Goal: Book appointment/travel/reservation

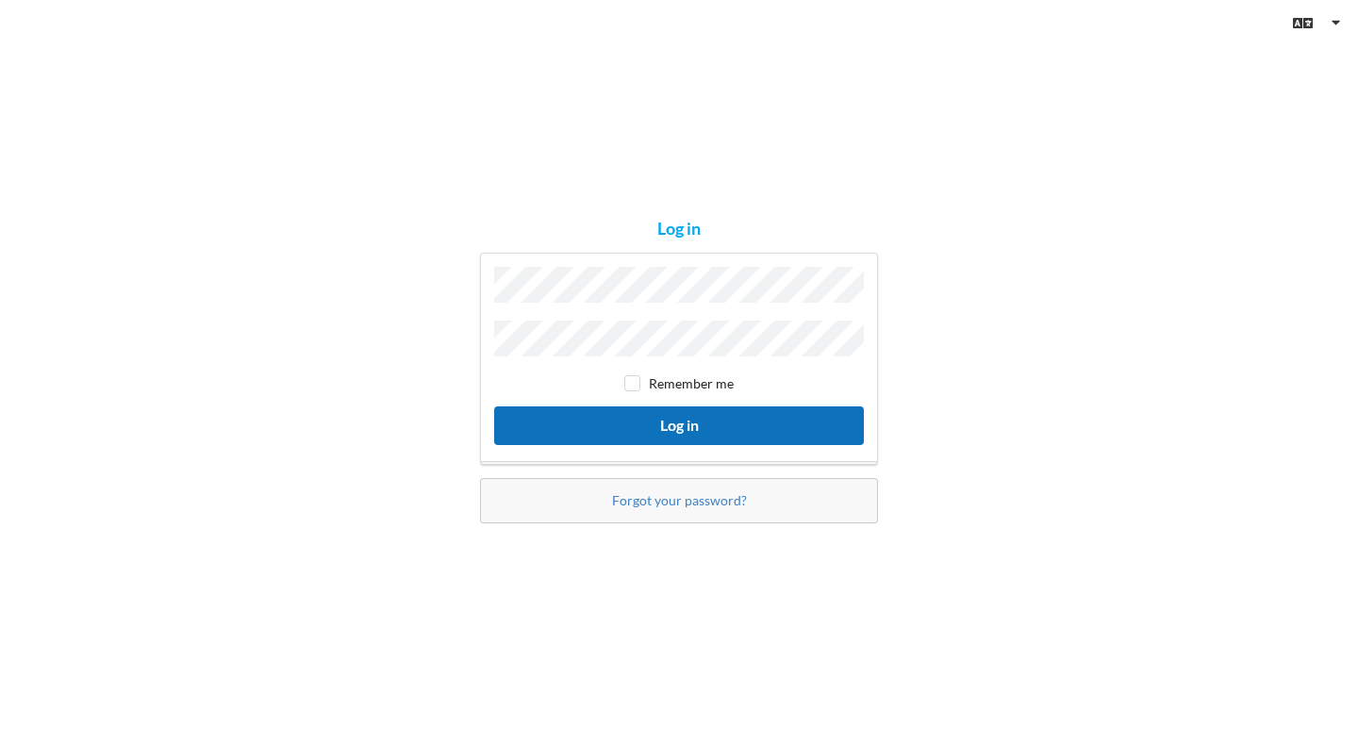
click at [694, 425] on button "Log in" at bounding box center [679, 426] width 370 height 39
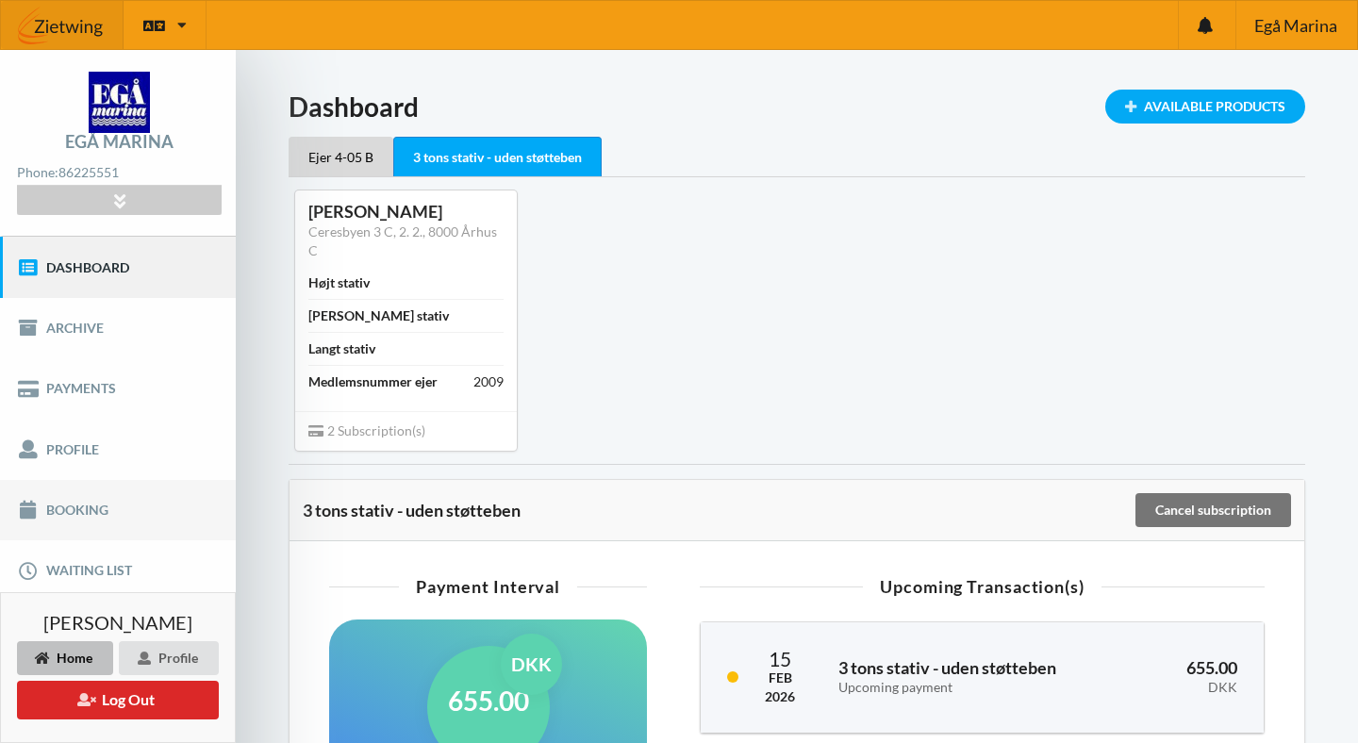
click at [98, 501] on link "Booking" at bounding box center [118, 510] width 236 height 60
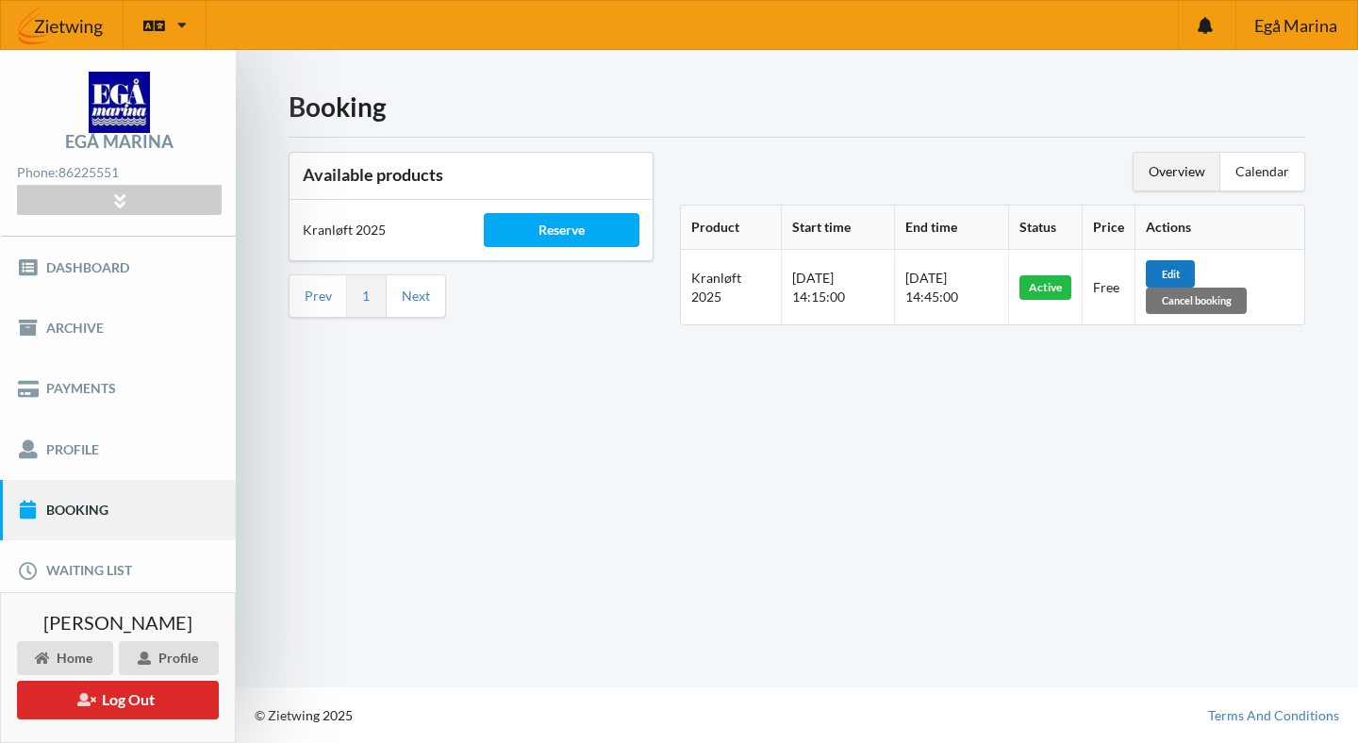
click at [1183, 261] on div "Edit" at bounding box center [1170, 273] width 49 height 26
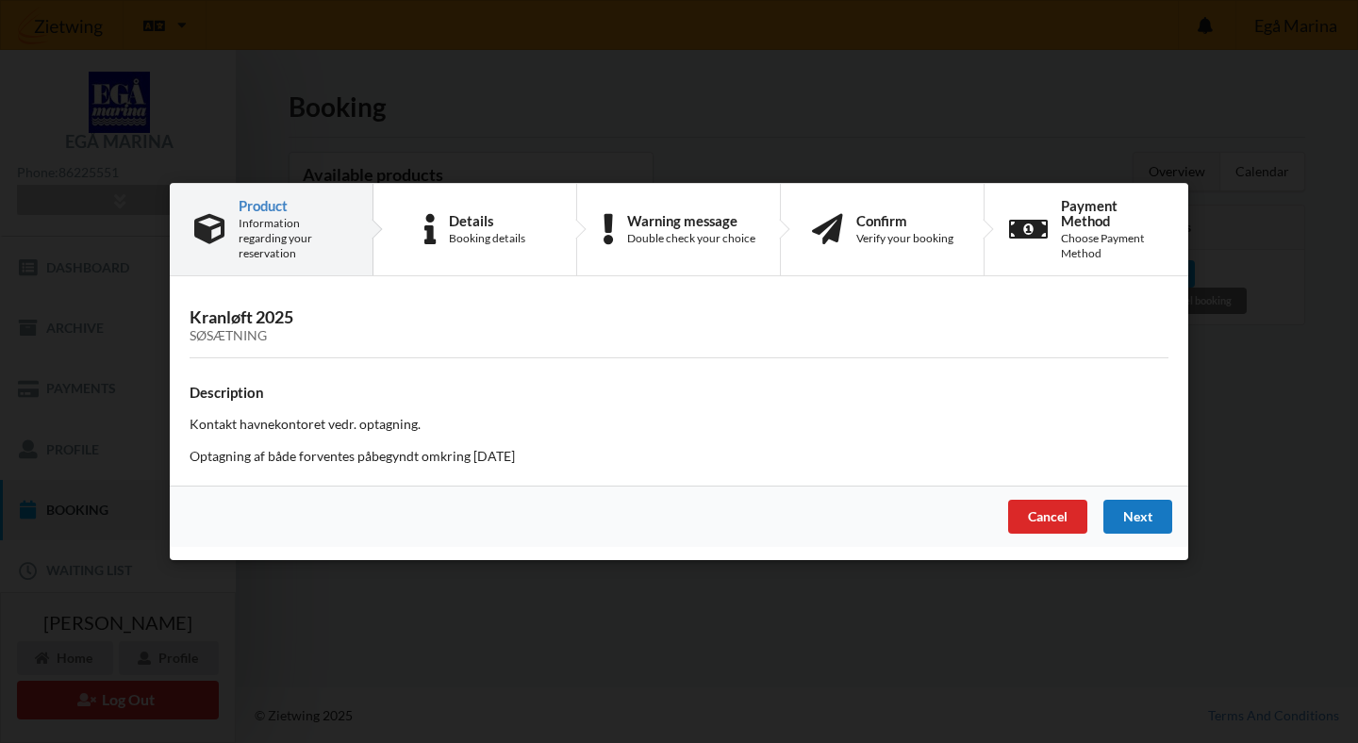
click at [1144, 514] on div "Next" at bounding box center [1138, 517] width 69 height 34
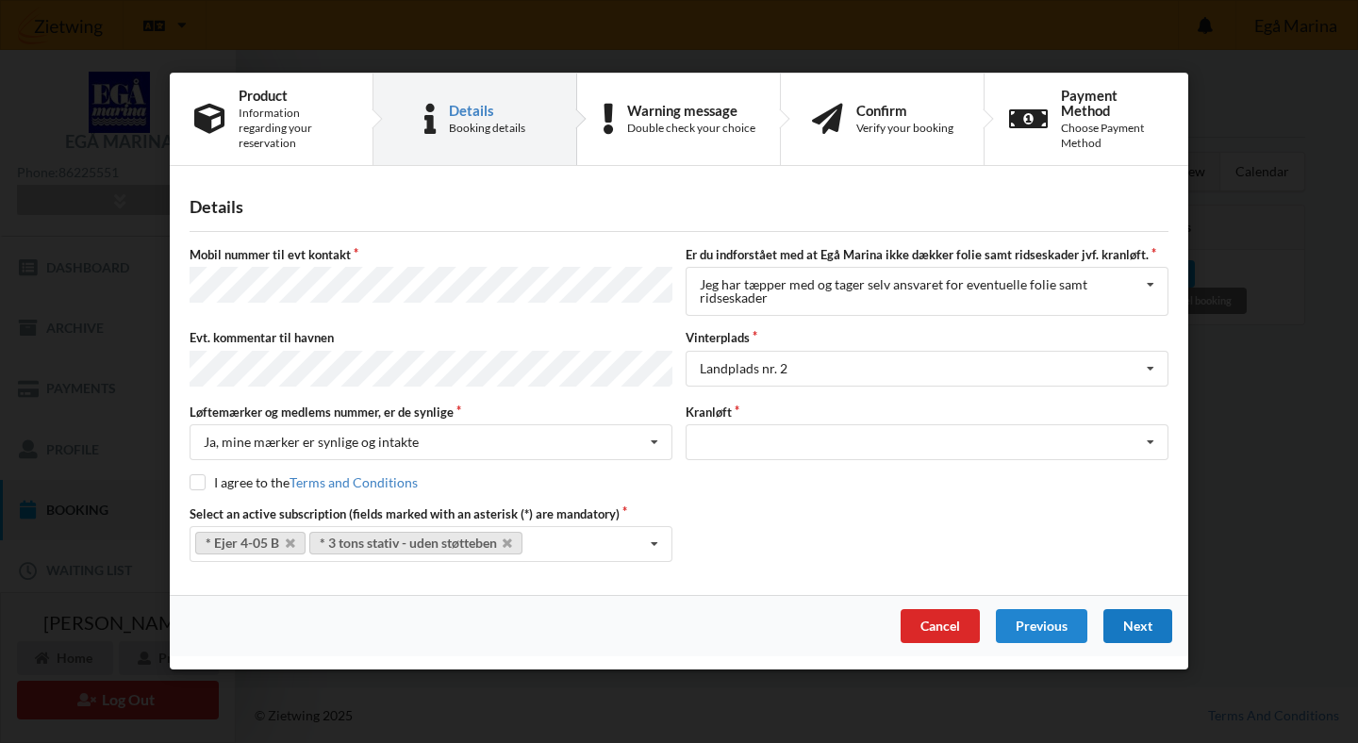
click at [1132, 625] on div "Next" at bounding box center [1138, 627] width 69 height 34
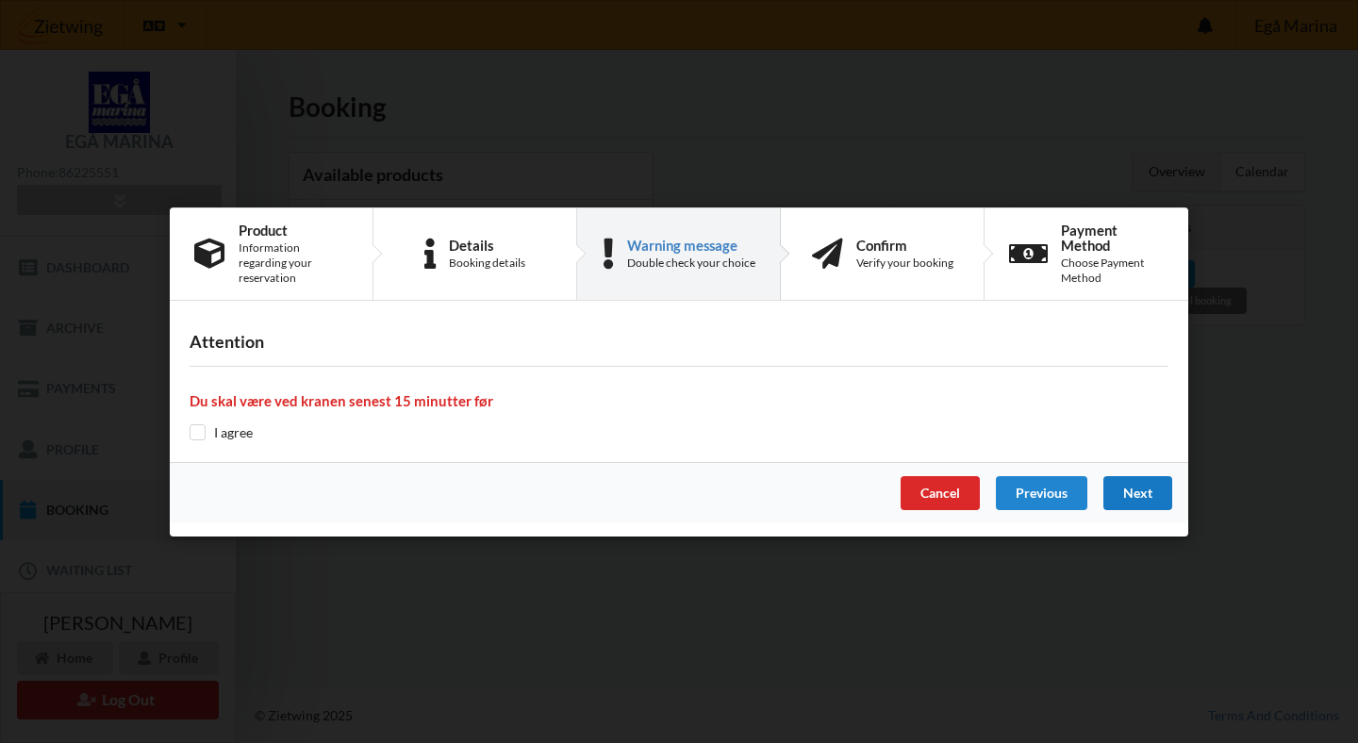
click at [1127, 495] on div "Next" at bounding box center [1138, 493] width 69 height 34
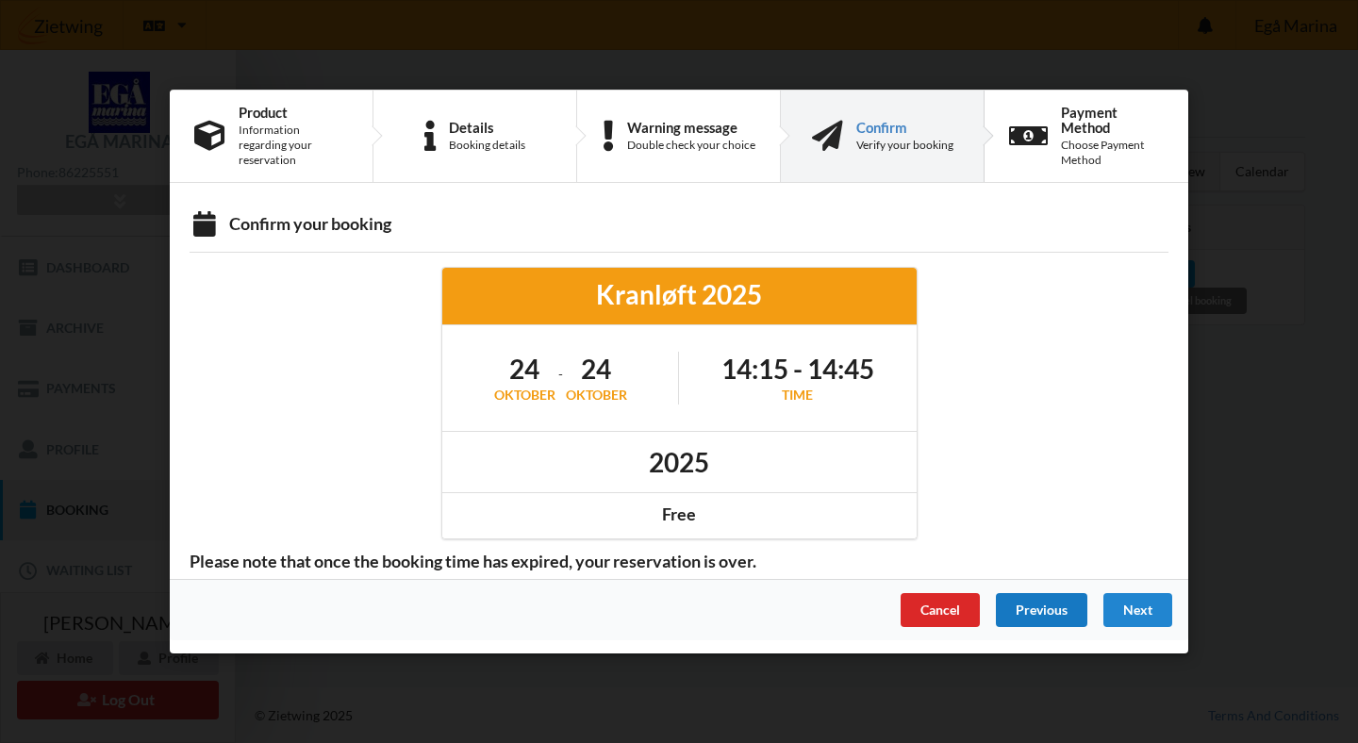
click at [1035, 604] on div "Previous" at bounding box center [1041, 610] width 91 height 34
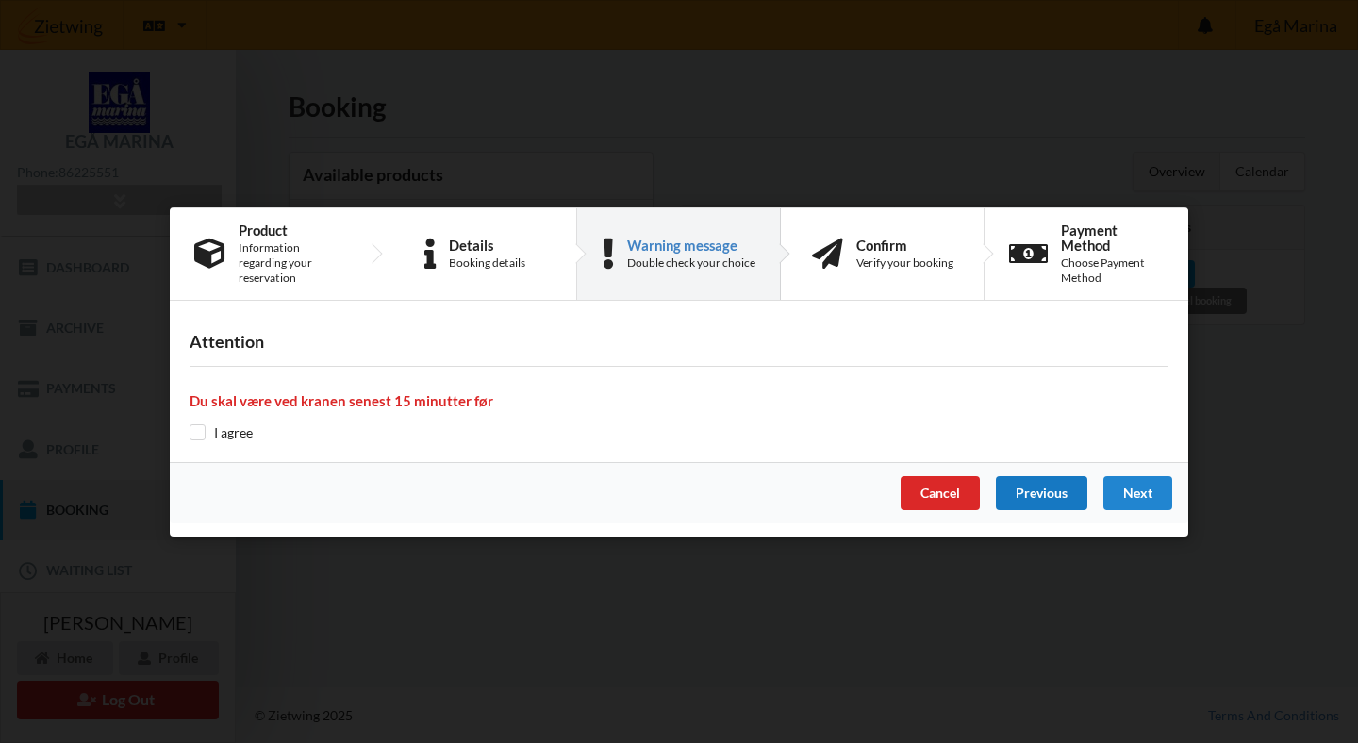
click at [1038, 490] on div "Previous" at bounding box center [1041, 493] width 91 height 34
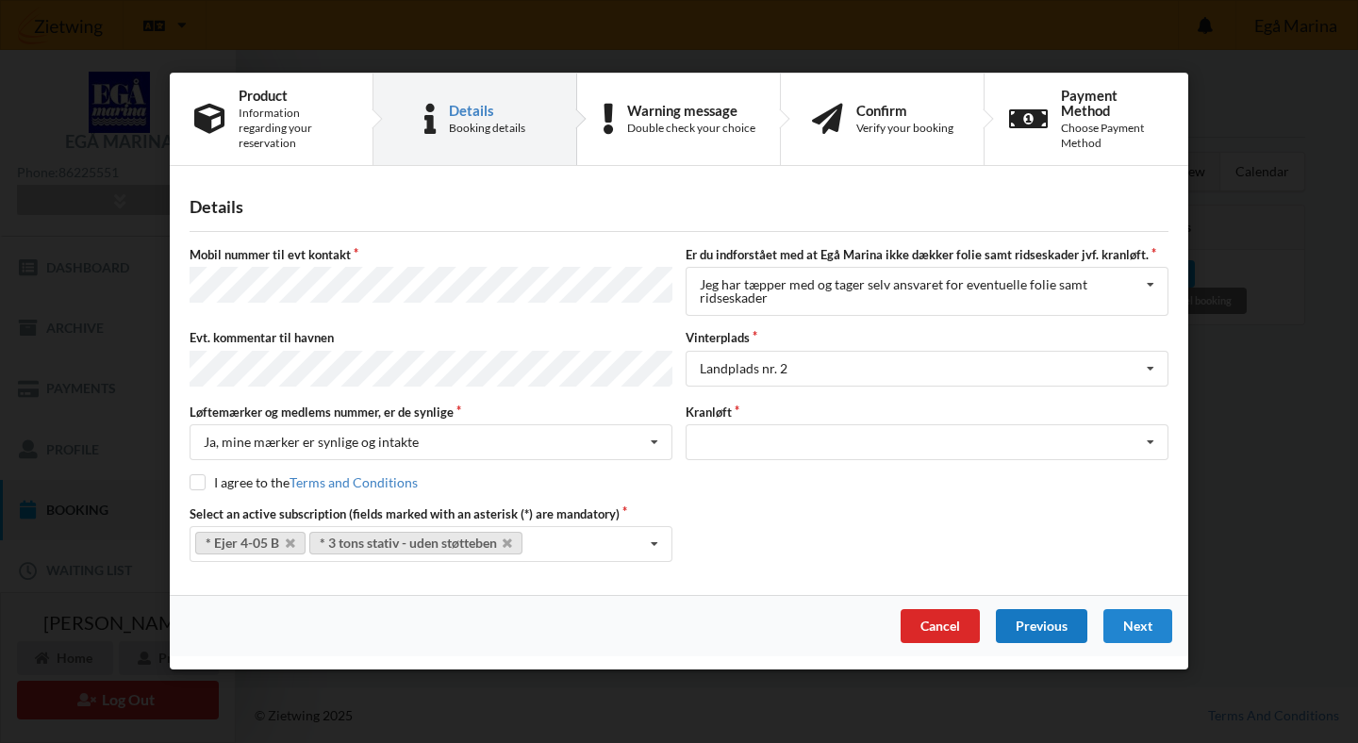
click at [1038, 629] on div "Previous" at bounding box center [1041, 627] width 91 height 34
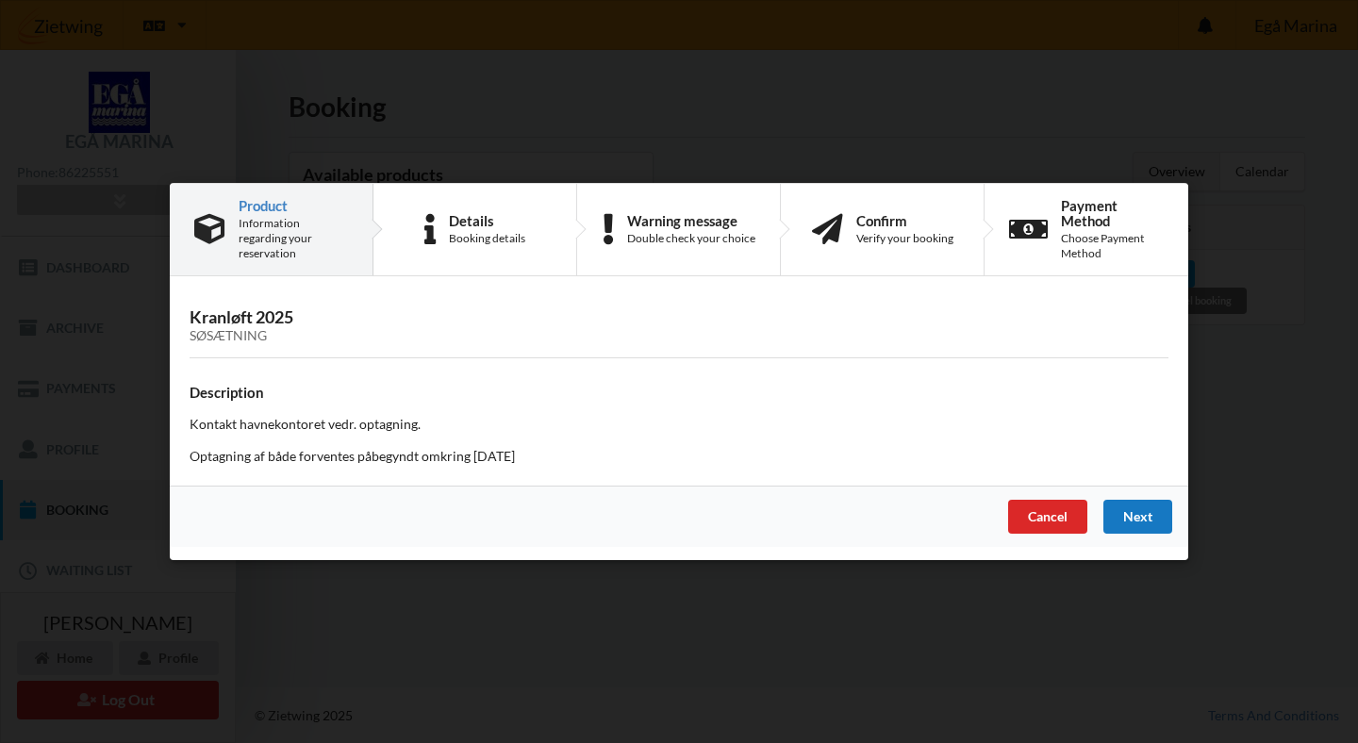
click at [1151, 524] on div "Next" at bounding box center [1138, 517] width 69 height 34
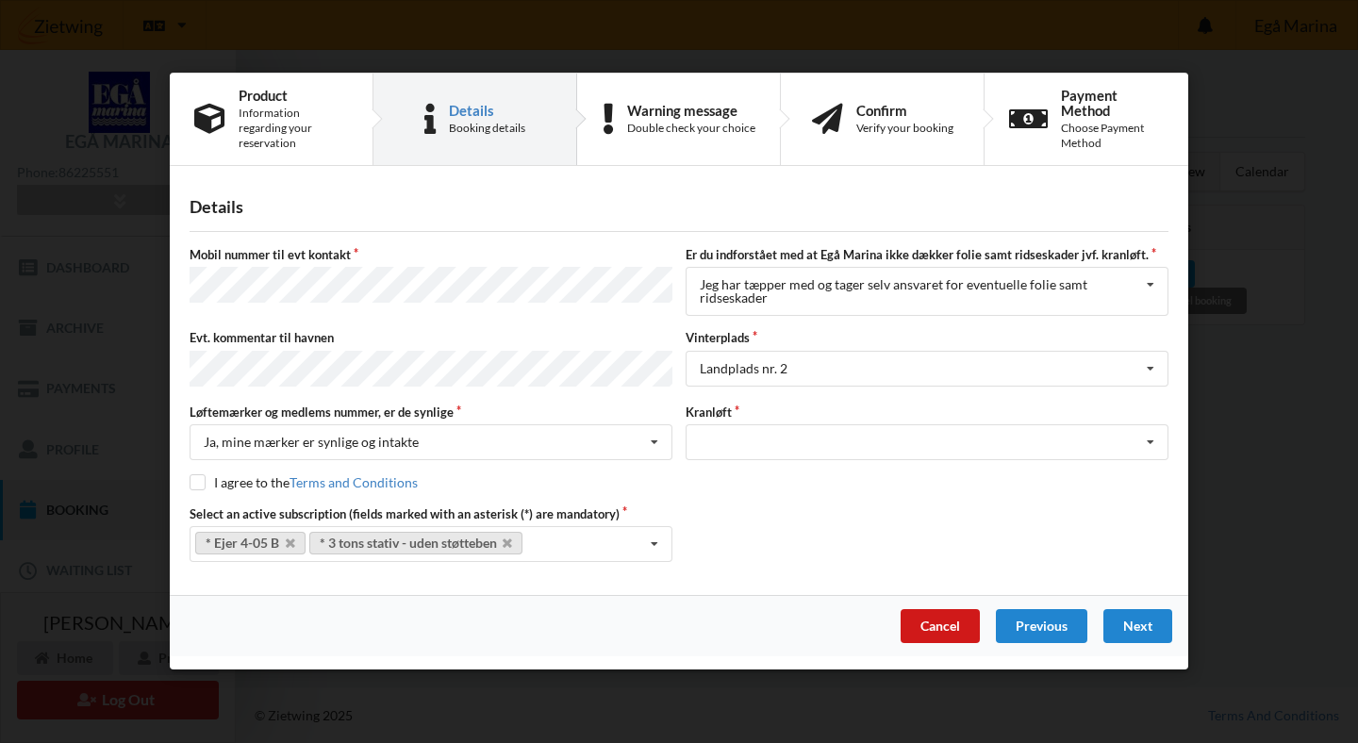
click at [943, 613] on div "Cancel" at bounding box center [940, 627] width 79 height 34
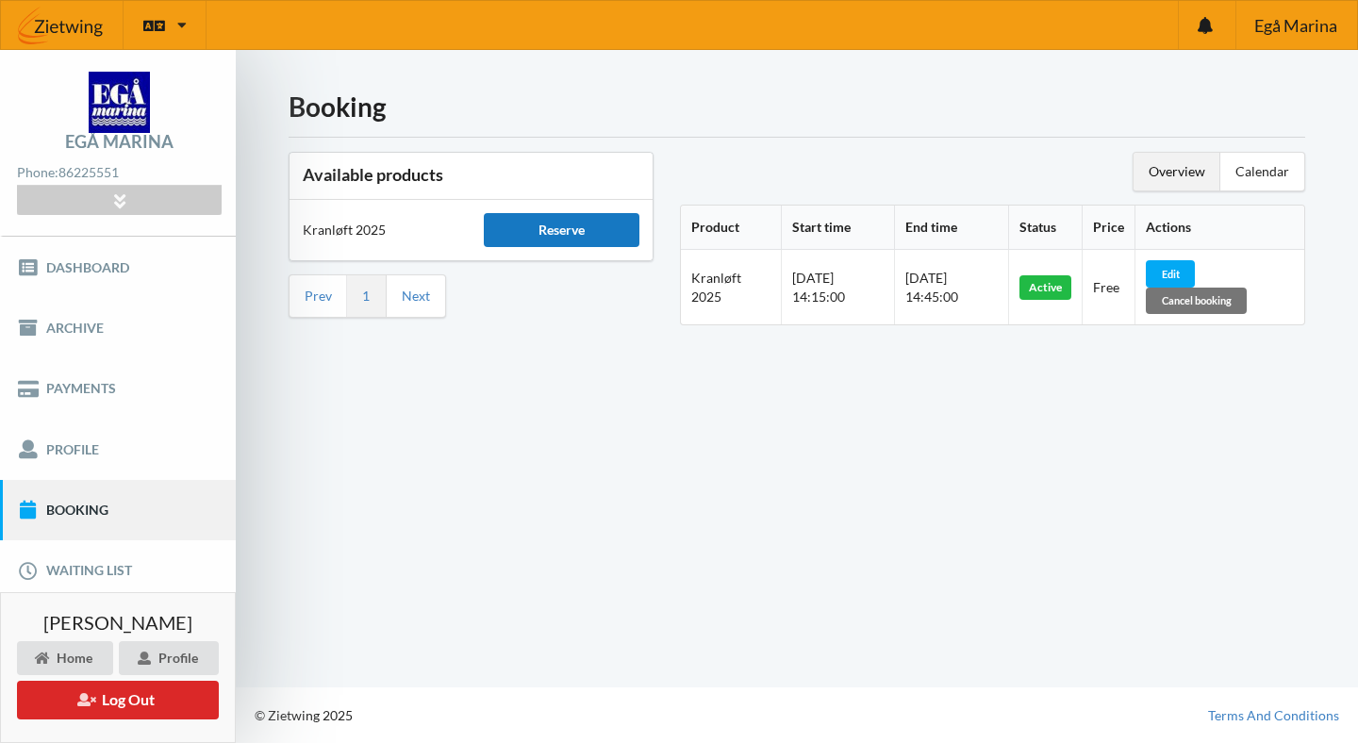
click at [554, 232] on div "Reserve" at bounding box center [561, 230] width 155 height 34
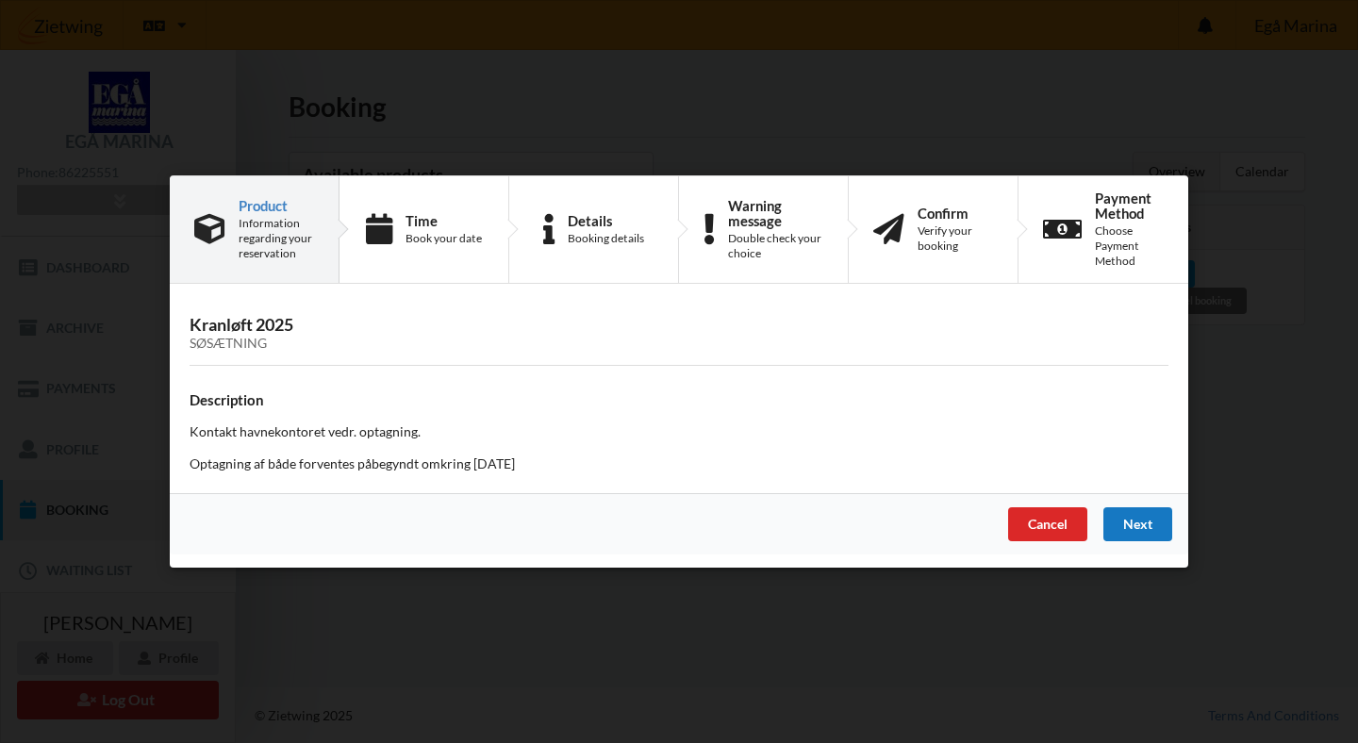
click at [1161, 518] on div "Next" at bounding box center [1138, 524] width 69 height 34
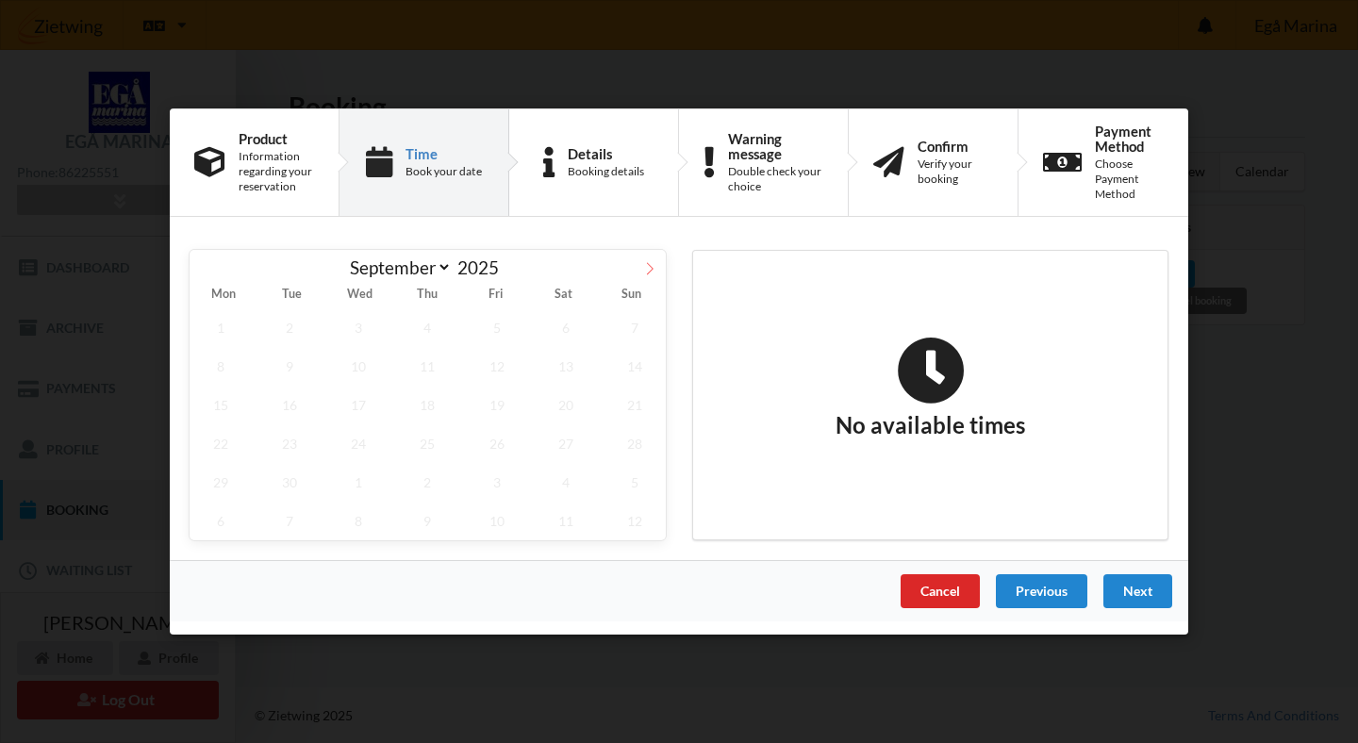
click at [644, 262] on icon at bounding box center [649, 268] width 13 height 13
click at [646, 256] on span at bounding box center [650, 266] width 32 height 32
click at [209, 264] on icon at bounding box center [205, 268] width 13 height 13
click at [653, 266] on icon at bounding box center [649, 268] width 13 height 13
click at [211, 269] on span at bounding box center [206, 266] width 32 height 32
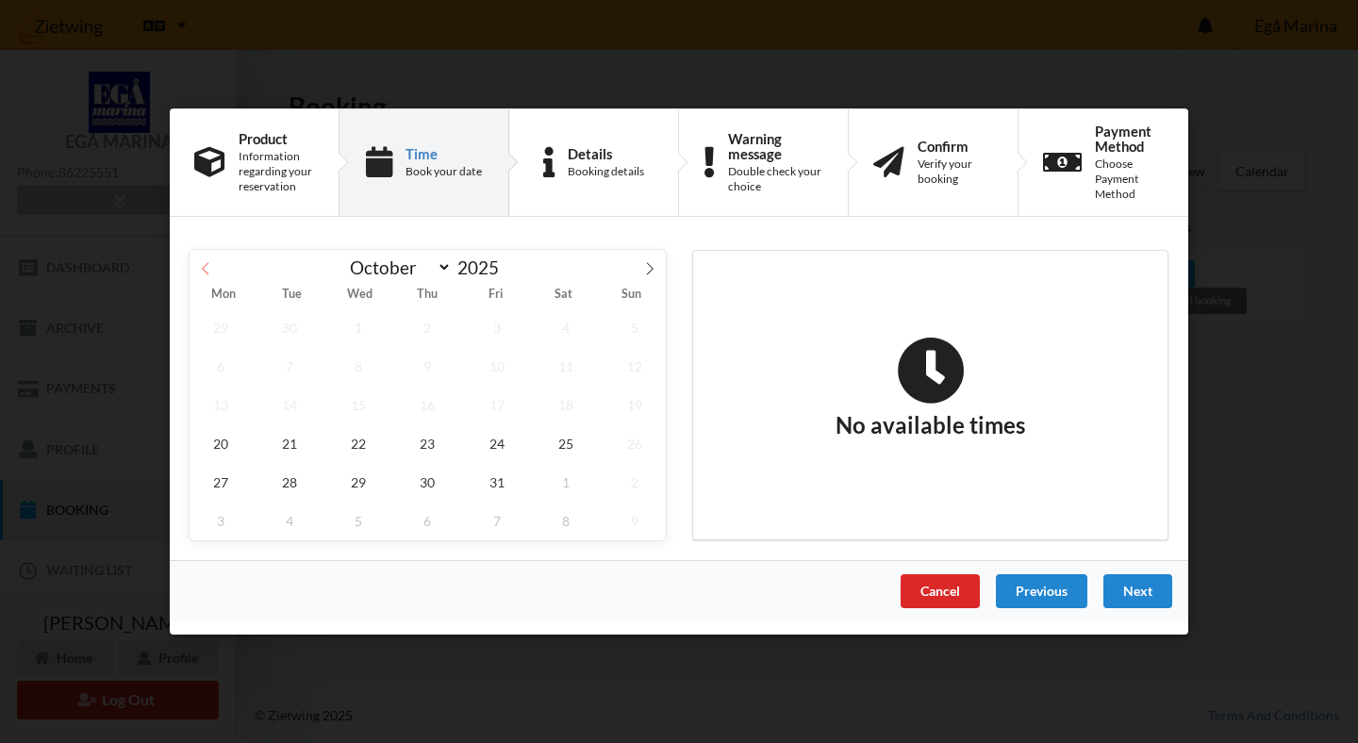
click at [211, 269] on icon at bounding box center [205, 268] width 13 height 13
click at [647, 271] on icon at bounding box center [649, 268] width 13 height 13
select select "9"
click at [942, 593] on div "Cancel" at bounding box center [940, 591] width 79 height 34
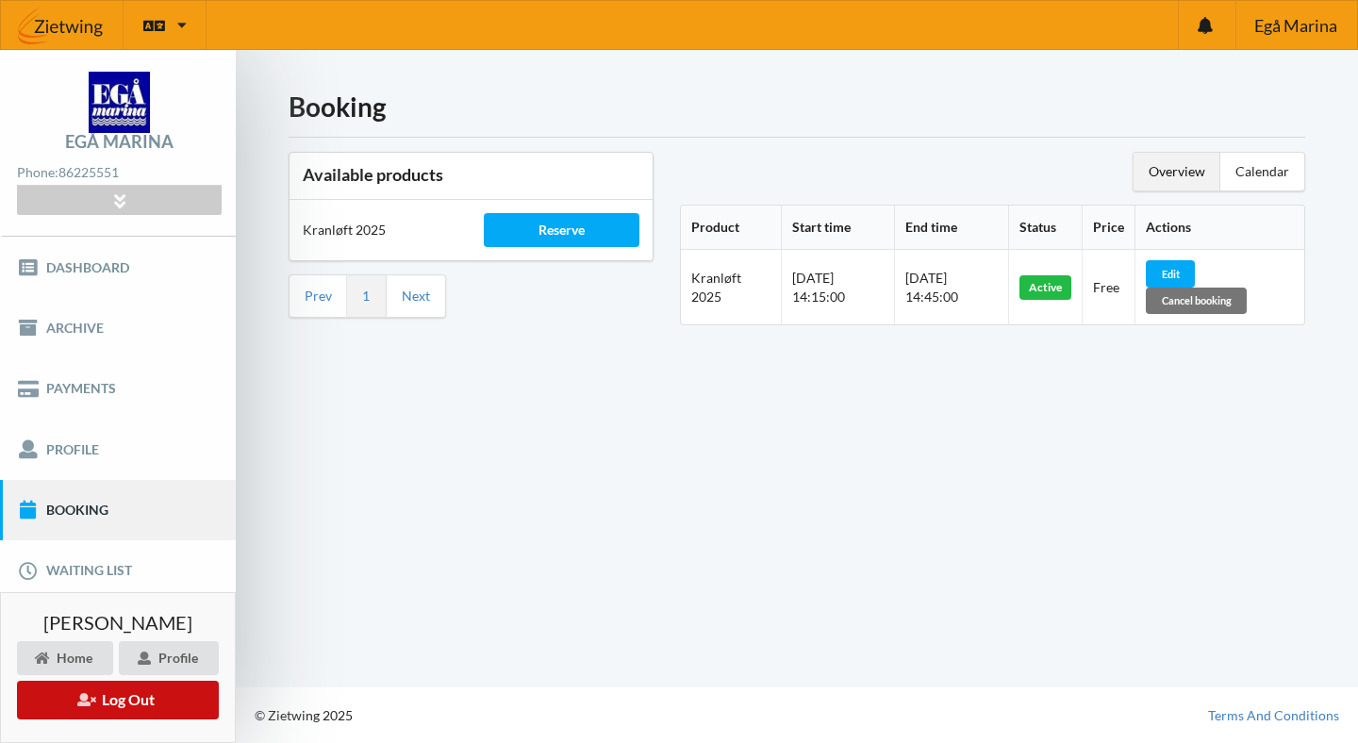
click at [89, 705] on icon at bounding box center [86, 698] width 18 height 13
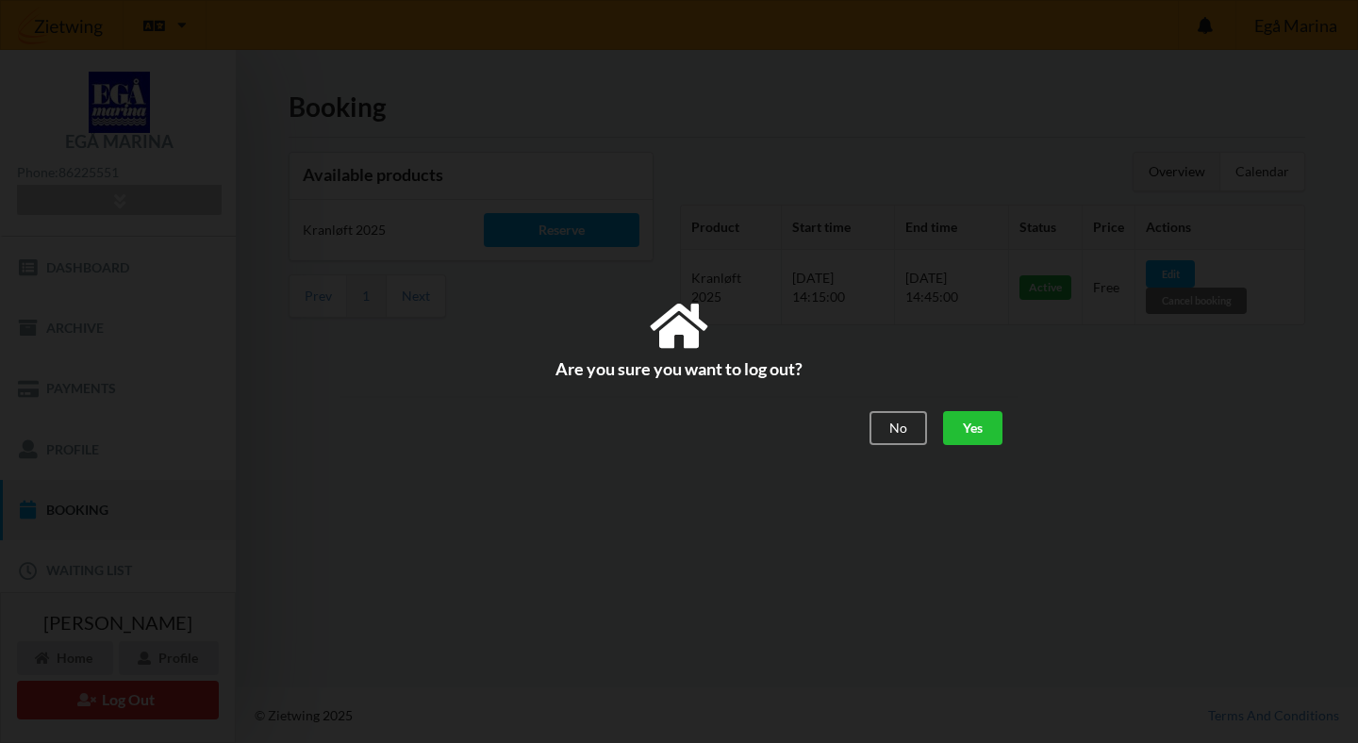
click at [971, 427] on div "Yes" at bounding box center [972, 429] width 59 height 34
